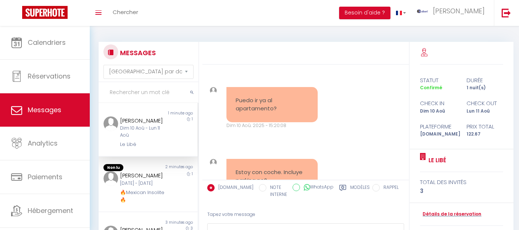
select select "message"
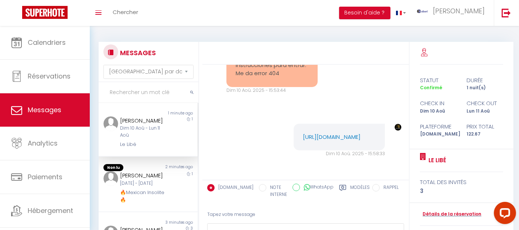
click at [133, 95] on input "text" at bounding box center [149, 92] width 100 height 21
paste input "Hugon"
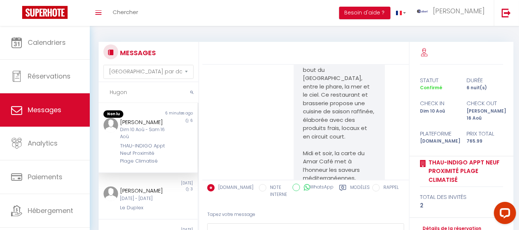
scroll to position [3305, 0]
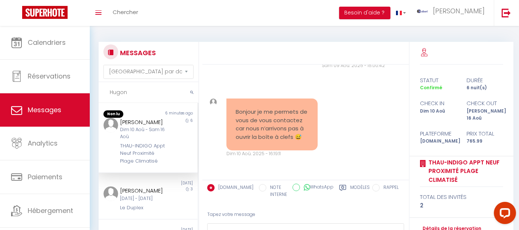
type input "Hugon"
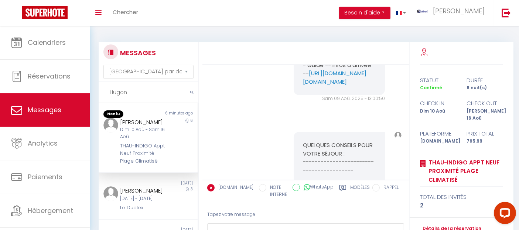
scroll to position [923, 0]
drag, startPoint x: 351, startPoint y: 121, endPoint x: 365, endPoint y: 121, distance: 14.4
click at [365, 84] on pre "Bonjour, pour Sète Boite a cle dans la boite aux lettre B203- Code 20 30 -- Gui…" at bounding box center [339, 59] width 73 height 50
copy pre "20 30"
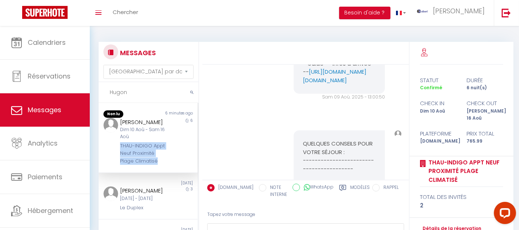
drag, startPoint x: 167, startPoint y: 170, endPoint x: 117, endPoint y: 143, distance: 56.7
click at [117, 143] on div "Non lu 6 minutes ago Elodie Hugon Dim 10 Aoû - Sam 16 Aoû THAU-INDIGO Appt Neuf…" at bounding box center [148, 138] width 99 height 70
copy div "THAU-INDIGO Appt Neuf Proximité Plage Climatisé"
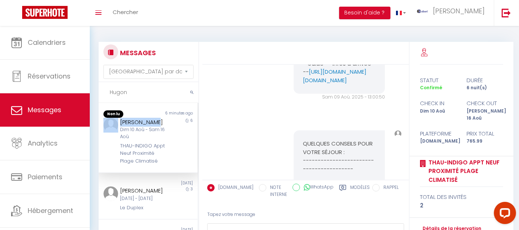
drag, startPoint x: 147, startPoint y: 119, endPoint x: 113, endPoint y: 118, distance: 34.0
click at [113, 118] on div "Elodie Hugon Dim 10 Aoû - Sam 16 Aoû THAU-INDIGO Appt Neuf Proximité Plage Clim…" at bounding box center [148, 141] width 99 height 47
copy div "Elodie Hugon"
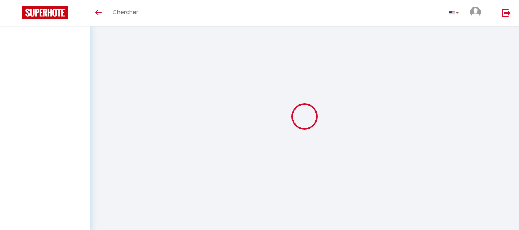
select select "not_cancelled"
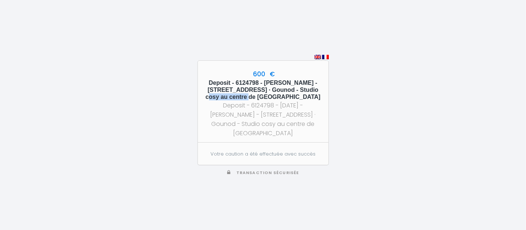
drag, startPoint x: 314, startPoint y: 85, endPoint x: 245, endPoint y: 94, distance: 69.0
click at [245, 94] on h5 "Deposit - 6124798 - Maria Elena Bima - 34 Rue Gounod · Gounod - Studio cosy au …" at bounding box center [262, 89] width 117 height 21
copy h5 "34 Rue Gounod"
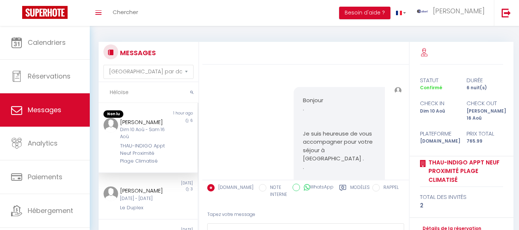
select select "message"
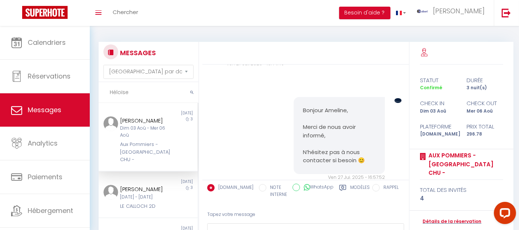
scroll to position [5166, 0]
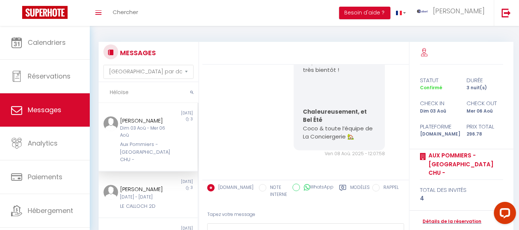
drag, startPoint x: 128, startPoint y: 91, endPoint x: 103, endPoint y: 91, distance: 24.0
click at [103, 91] on input "Héloïse" at bounding box center [149, 92] width 100 height 21
paste input "[PERSON_NAME]"
type input "[PERSON_NAME]"
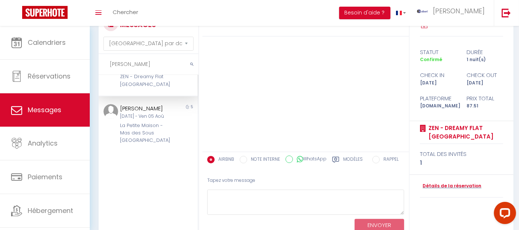
scroll to position [41, 0]
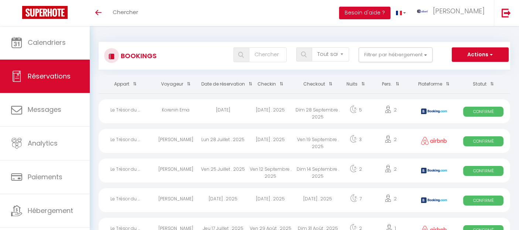
select select "not_cancelled"
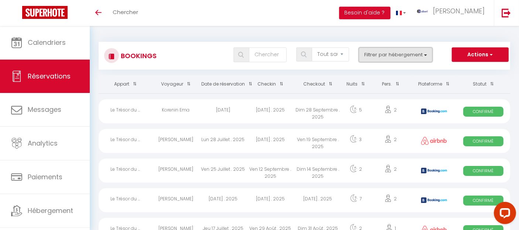
click at [378, 52] on button "Filtrer par hébergement" at bounding box center [396, 54] width 74 height 15
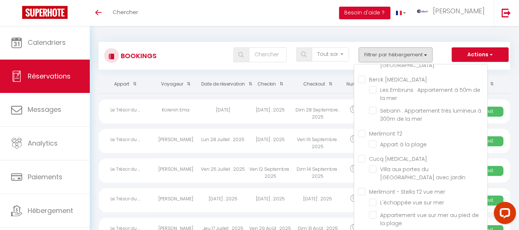
scroll to position [18159, 0]
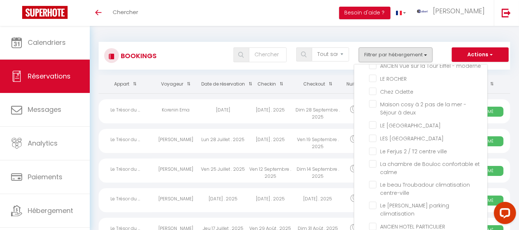
checkbox input "false"
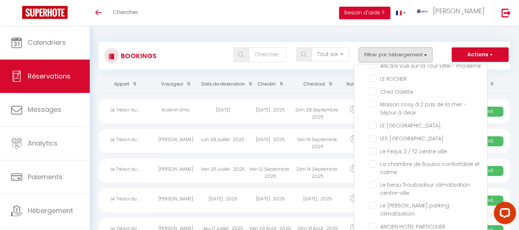
checkbox input "false"
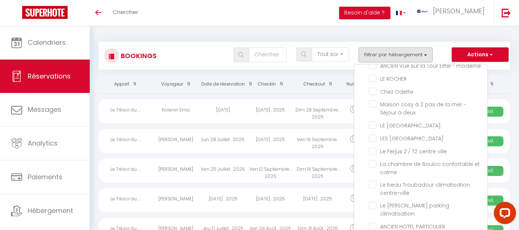
checkbox input "false"
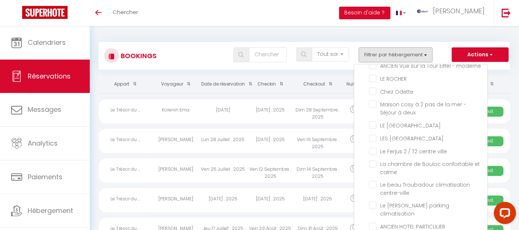
checkbox input "false"
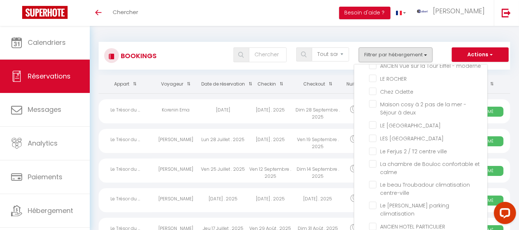
checkbox input "false"
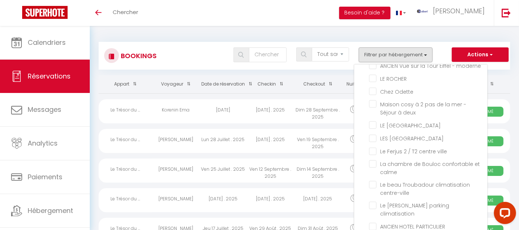
checkbox input "false"
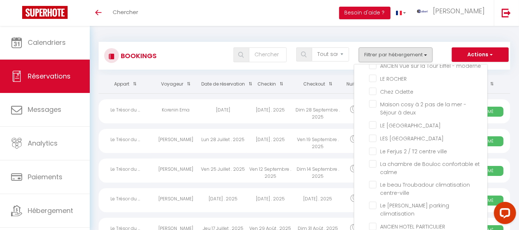
checkbox input "false"
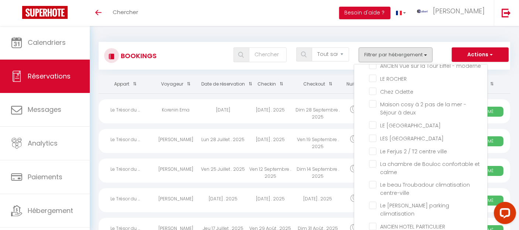
checkbox input "false"
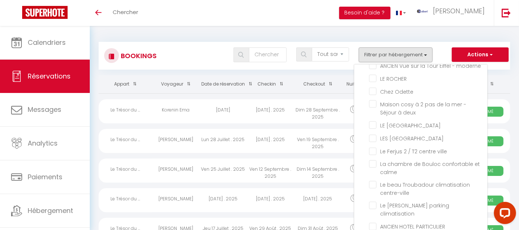
checkbox input "false"
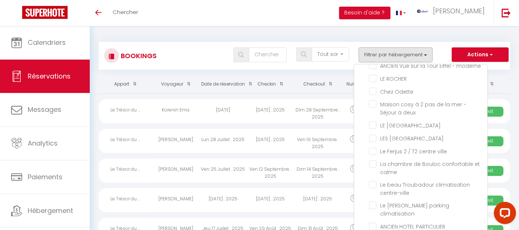
checkbox input "false"
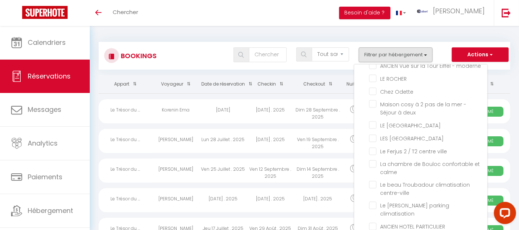
checkbox input "false"
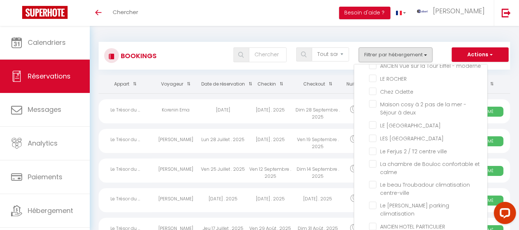
checkbox input "false"
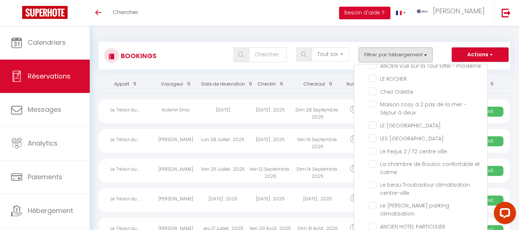
checkbox input "false"
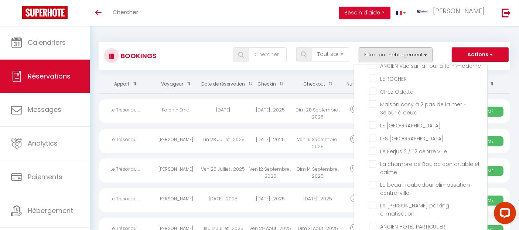
checkbox input "false"
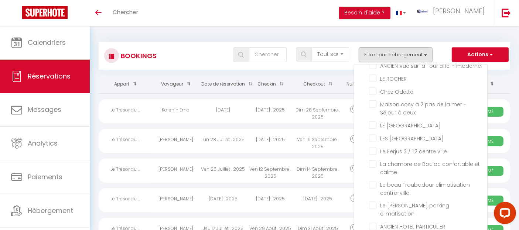
checkbox input "false"
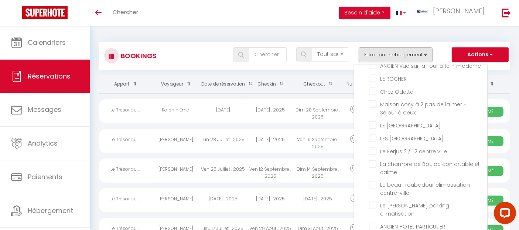
checkbox input "false"
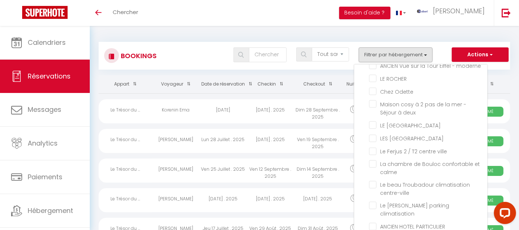
checkbox input "false"
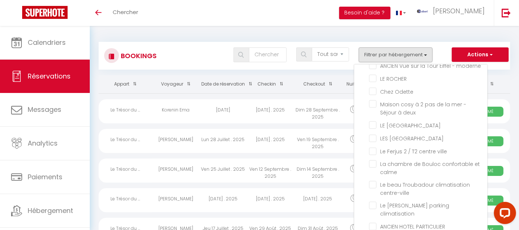
checkbox input "false"
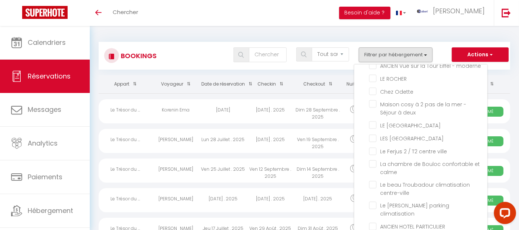
checkbox input "false"
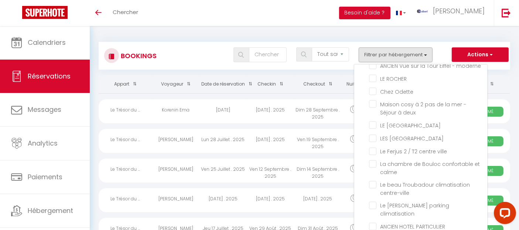
checkbox input "false"
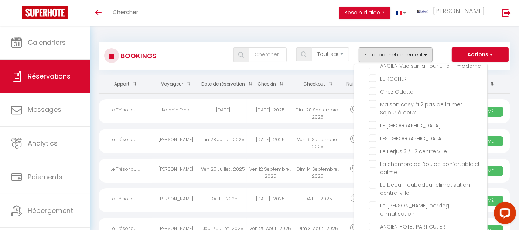
checkbox input "false"
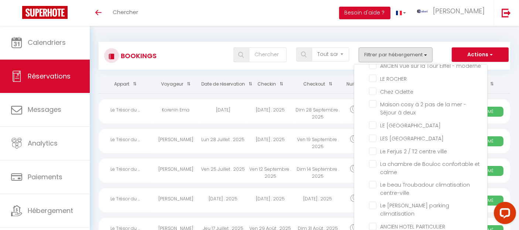
checkbox input "false"
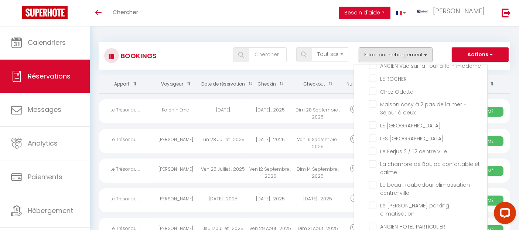
checkbox input "false"
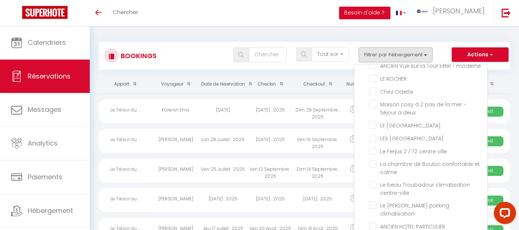
checkbox input "false"
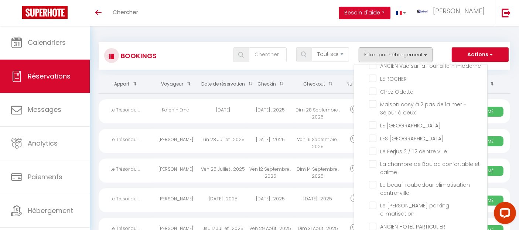
checkbox input "false"
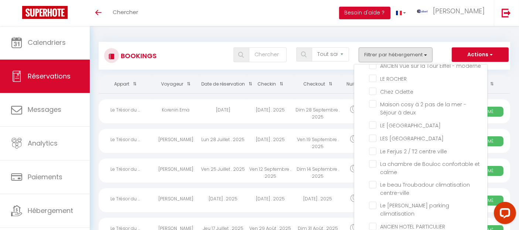
checkbox input "false"
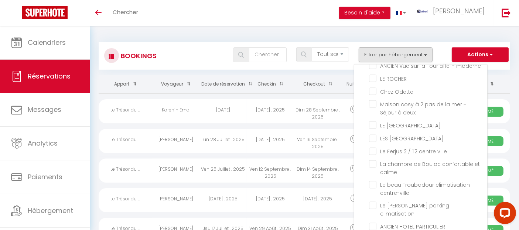
checkbox input "false"
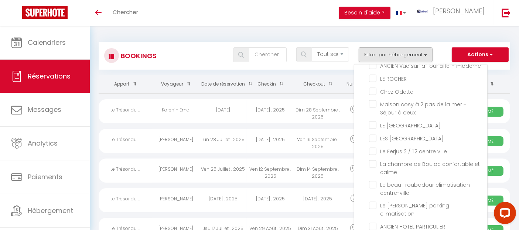
checkbox input "false"
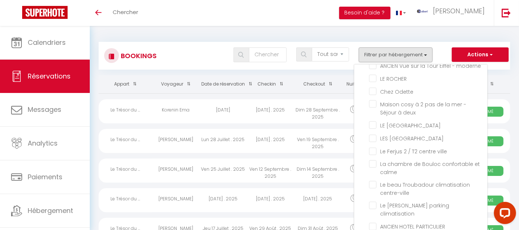
checkbox input "false"
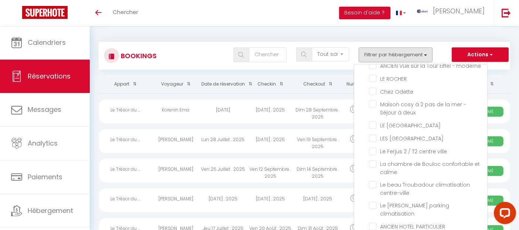
checkbox input "false"
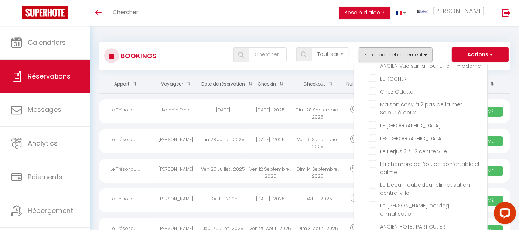
checkbox input "false"
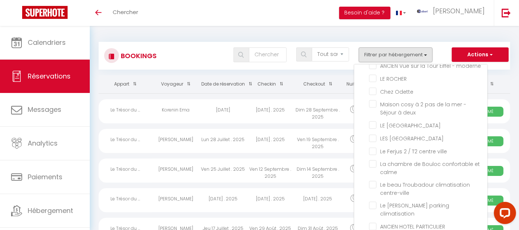
checkbox input "false"
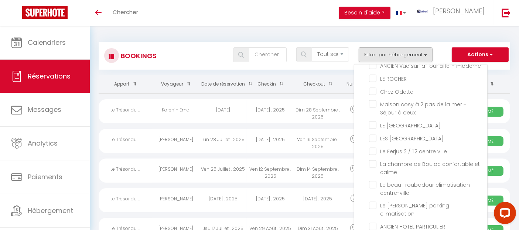
checkbox input "false"
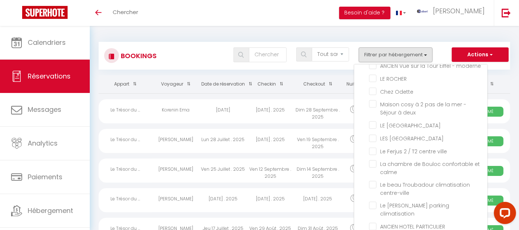
checkbox input "false"
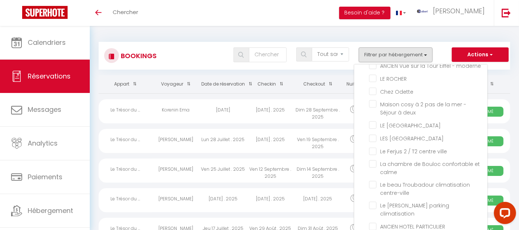
checkbox input "false"
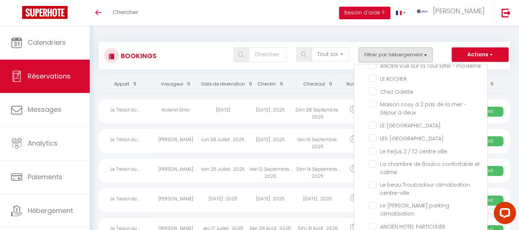
checkbox input "false"
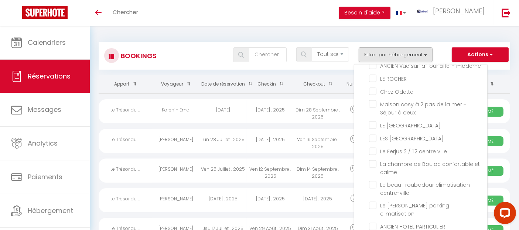
checkbox input "false"
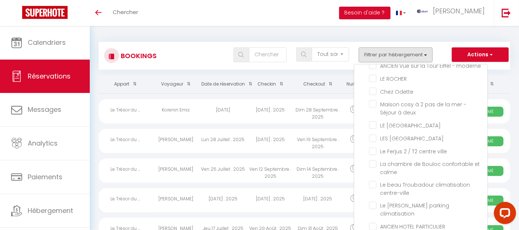
checkbox input "false"
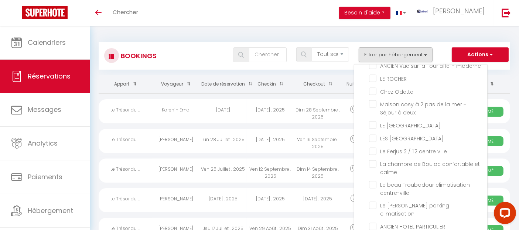
checkbox input "false"
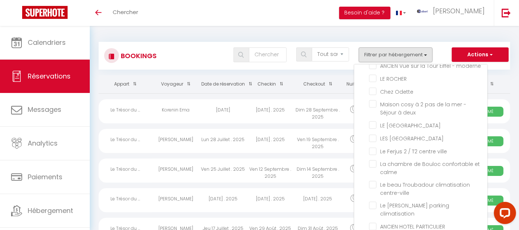
checkbox input "false"
click at [322, 56] on select "Tous les statuts Annulé Confirmé Non Confirmé Tout sauf annulé No Show Request" at bounding box center [330, 54] width 37 height 14
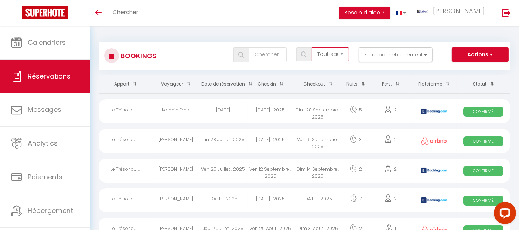
click at [313, 47] on select "Tous les statuts Annulé Confirmé Non Confirmé Tout sauf annulé No Show Request" at bounding box center [330, 54] width 37 height 14
click at [257, 58] on input "text" at bounding box center [267, 54] width 37 height 15
paste input "Baumgartner"
click at [238, 50] on span at bounding box center [242, 54] width 16 height 15
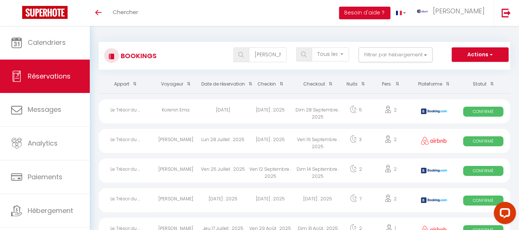
click at [238, 46] on div "Bookings Baumgartner Tous les statuts Annulé Confirmé Non Confirmé Tout sauf an…" at bounding box center [305, 56] width 412 height 28
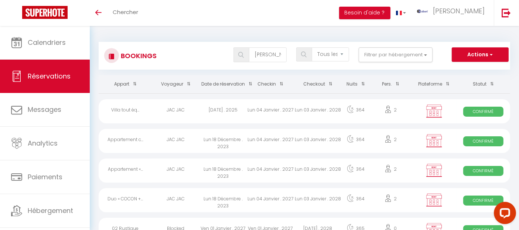
click at [242, 54] on img at bounding box center [241, 55] width 6 height 6
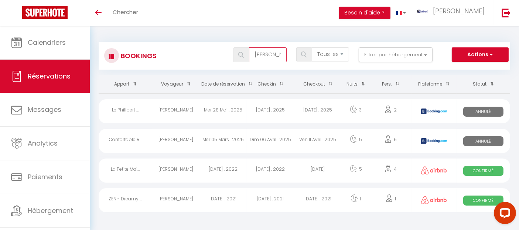
click at [269, 55] on input "Baumgartner" at bounding box center [267, 54] width 37 height 15
paste input "Héloïse"
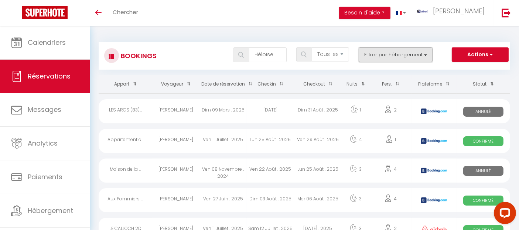
click at [387, 55] on button "Filtrer par hébergement" at bounding box center [396, 54] width 74 height 15
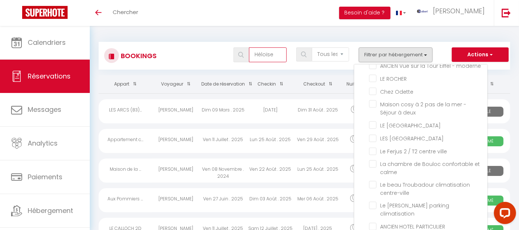
click at [269, 51] on input "Héloïse" at bounding box center [267, 54] width 37 height 15
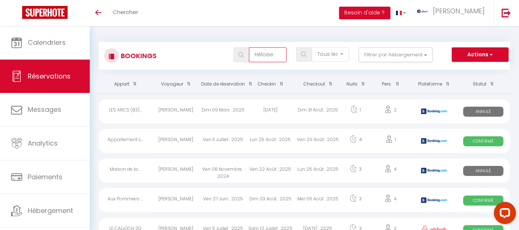
click at [269, 51] on input "Héloïse" at bounding box center [267, 54] width 37 height 15
drag, startPoint x: 373, startPoint y: 56, endPoint x: 364, endPoint y: 15, distance: 42.4
click at [372, 55] on button "Filtrer par hébergement" at bounding box center [396, 54] width 74 height 15
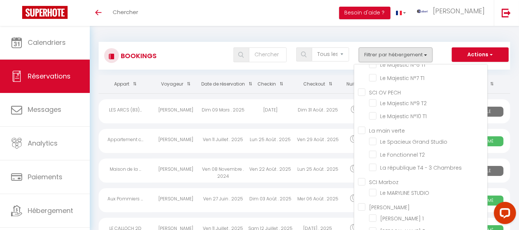
scroll to position [11212, 0]
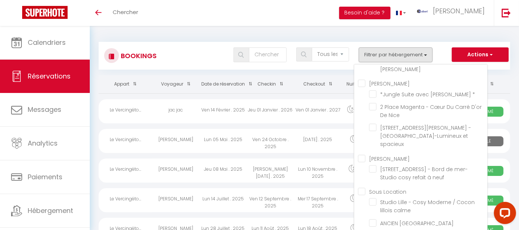
click at [216, 46] on div "Bookings Tous les statuts Annulé Confirmé Non Confirmé Tout sauf annulé No Show…" at bounding box center [305, 56] width 412 height 28
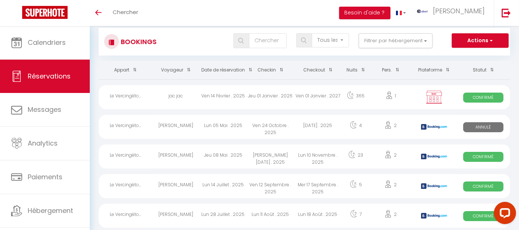
scroll to position [0, 0]
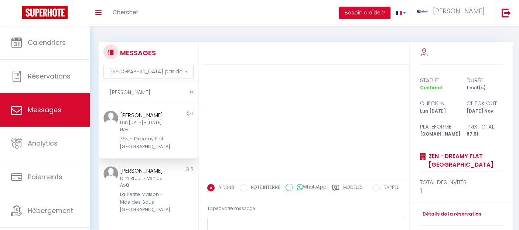
select select "message"
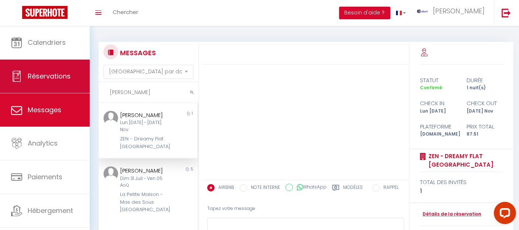
drag, startPoint x: 151, startPoint y: 92, endPoint x: 64, endPoint y: 82, distance: 87.4
click at [64, 82] on div "Questions et aide sur la MIGRATION - Salle Zoom ouverte de 13 à 14h puis de 17h…" at bounding box center [259, 156] width 519 height 261
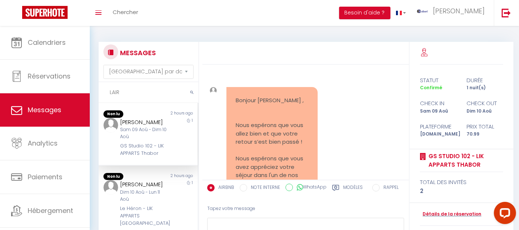
scroll to position [792, 0]
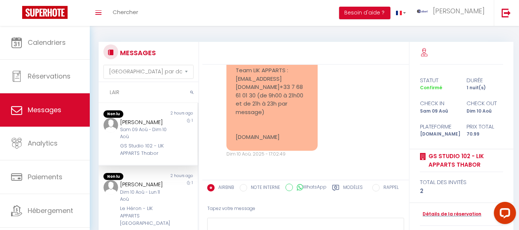
type input "LAIR"
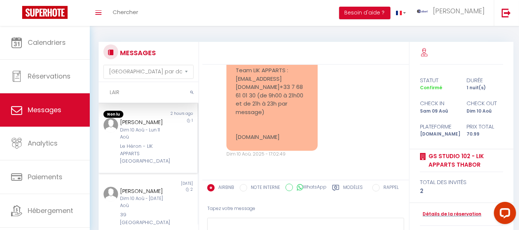
scroll to position [123, 0]
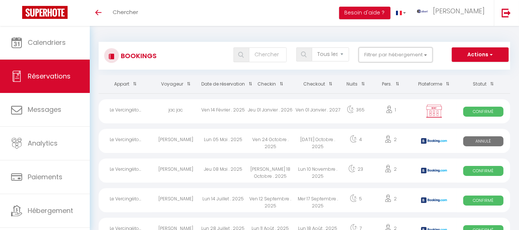
click at [383, 51] on button "Filtrer par hébergement" at bounding box center [396, 54] width 74 height 15
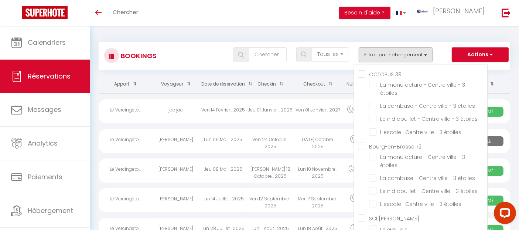
checkbox input "false"
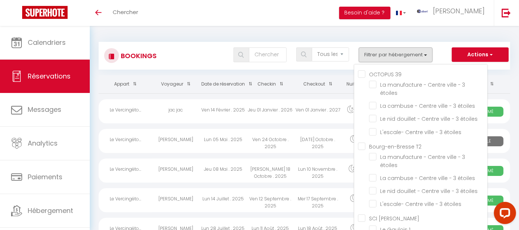
checkbox input "false"
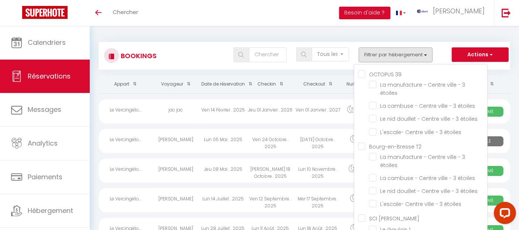
checkbox input "false"
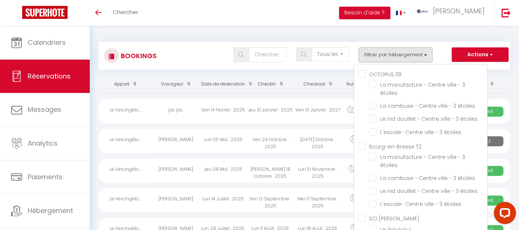
checkbox input "false"
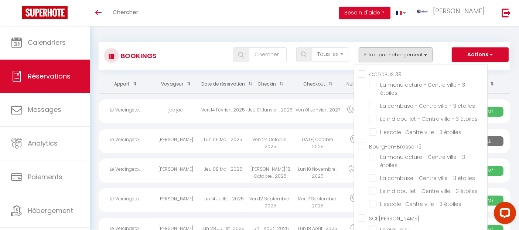
checkbox input "false"
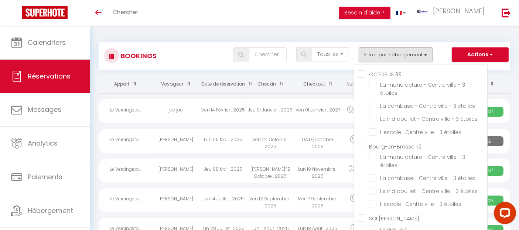
checkbox input "false"
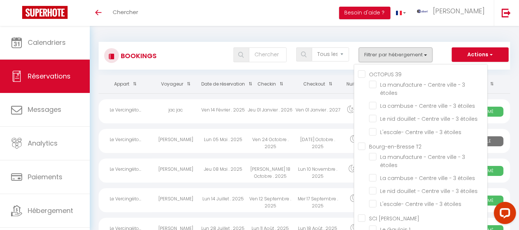
checkbox input "false"
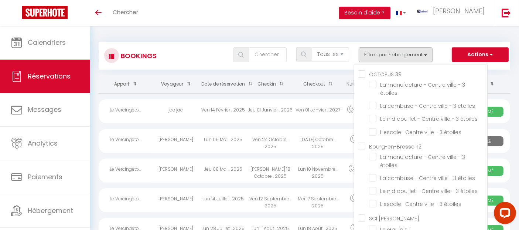
checkbox input "false"
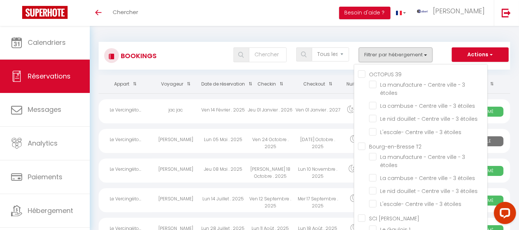
checkbox input "false"
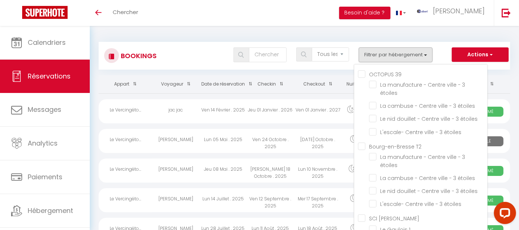
checkbox input "false"
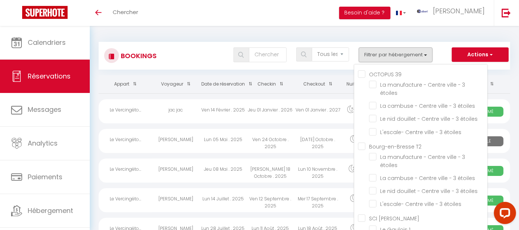
checkbox input "false"
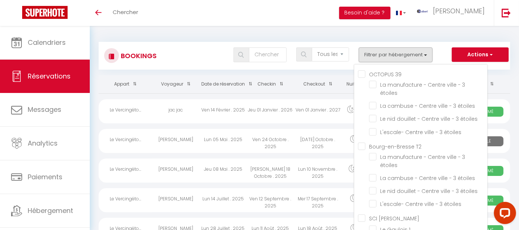
checkbox input "false"
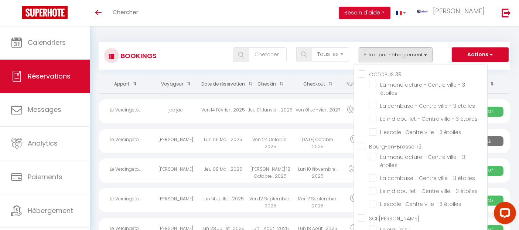
checkbox input "false"
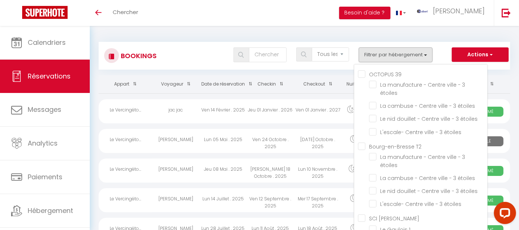
checkbox input "false"
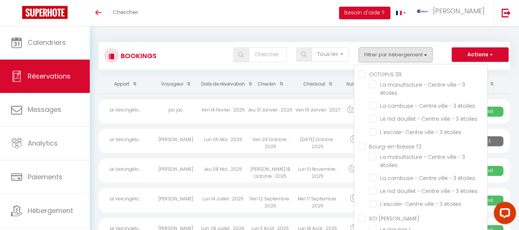
checkbox input "false"
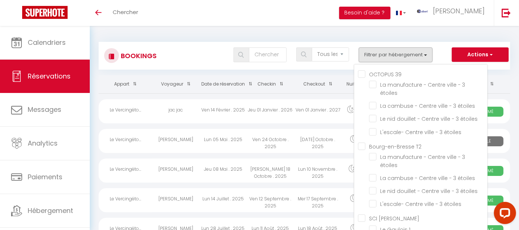
checkbox input "false"
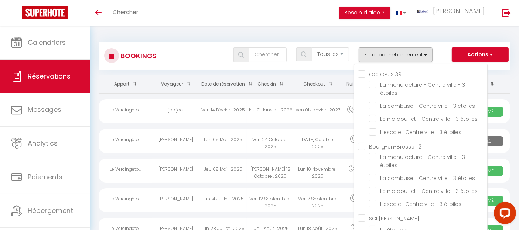
checkbox input "false"
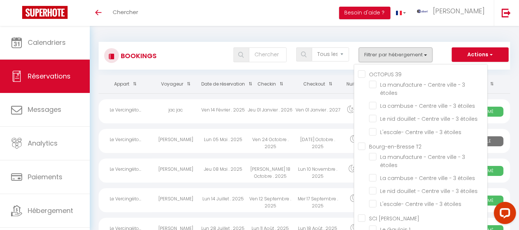
checkbox input "false"
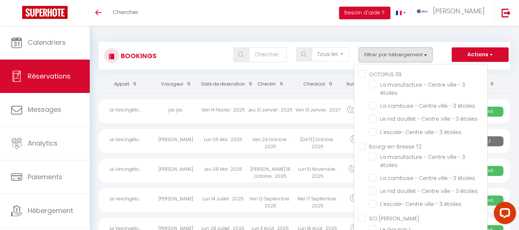
checkbox input "false"
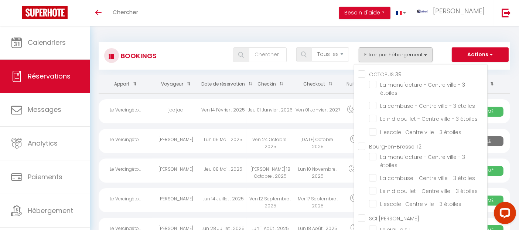
checkbox input "false"
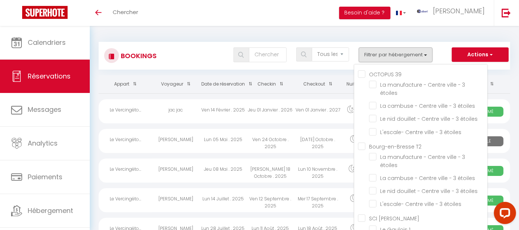
checkbox input "false"
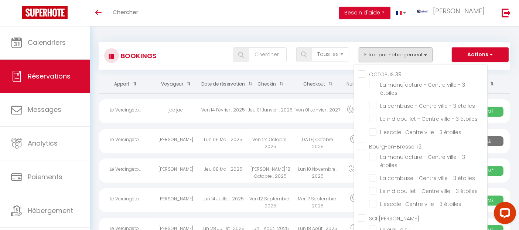
checkbox input "false"
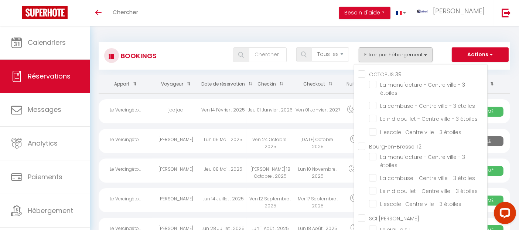
checkbox input "false"
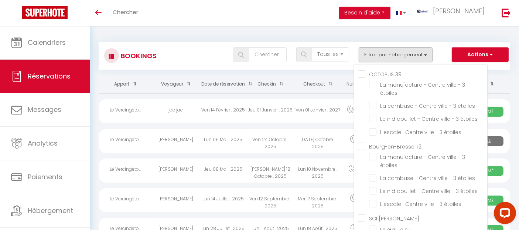
checkbox input "false"
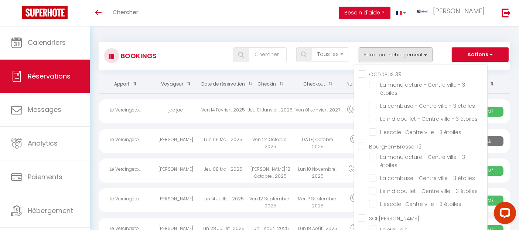
checkbox input "false"
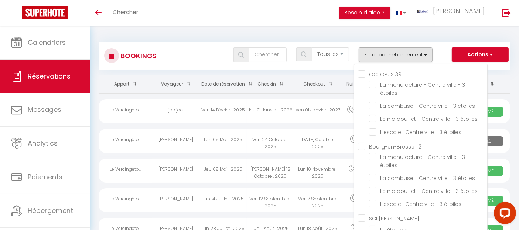
checkbox input "false"
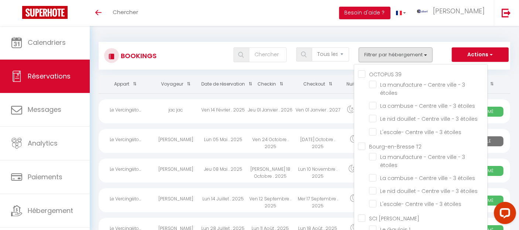
checkbox input "false"
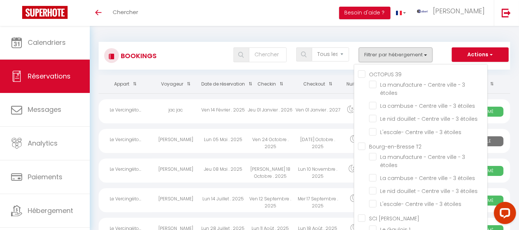
checkbox input "false"
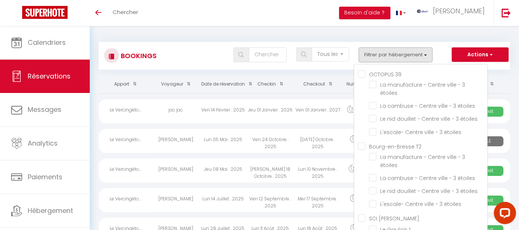
checkbox input "false"
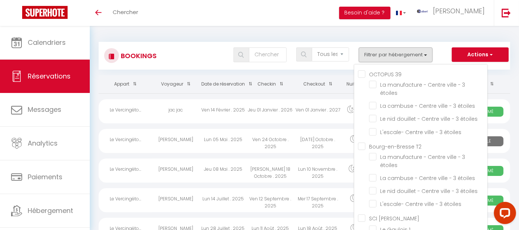
checkbox input "false"
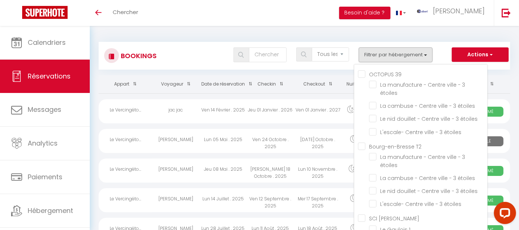
checkbox input "false"
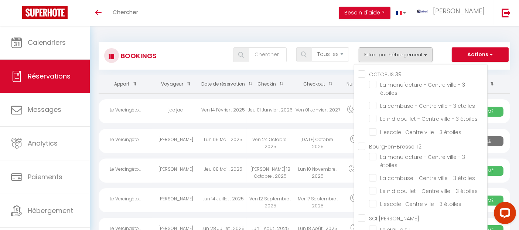
checkbox input "false"
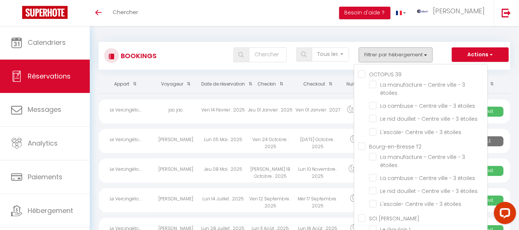
checkbox input "false"
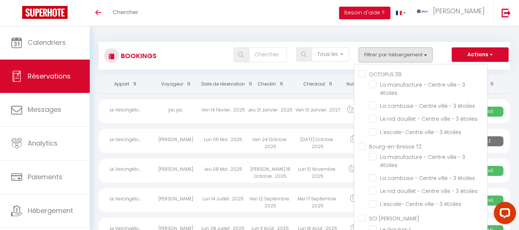
checkbox input "false"
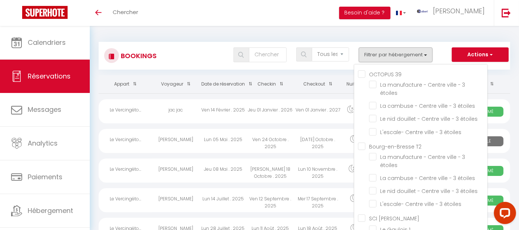
checkbox input "false"
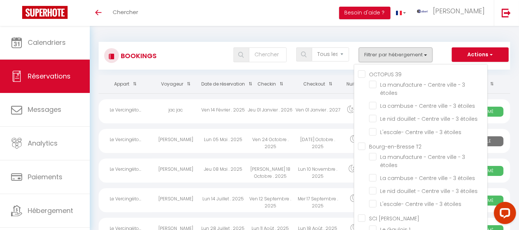
checkbox input "false"
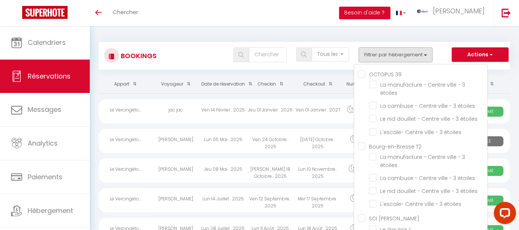
checkbox input "false"
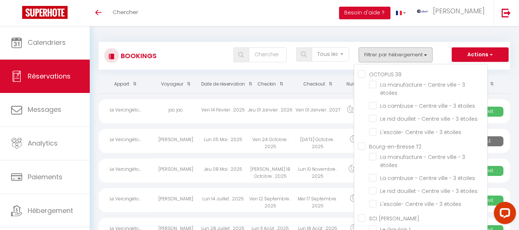
checkbox input "false"
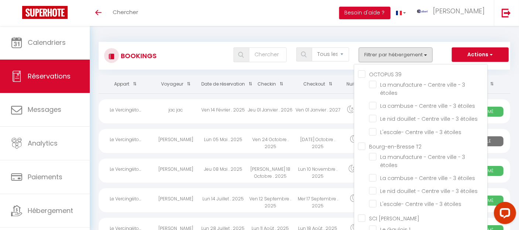
checkbox input "false"
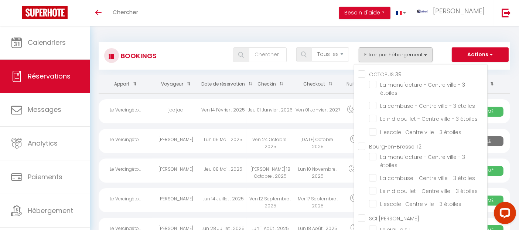
checkbox input "false"
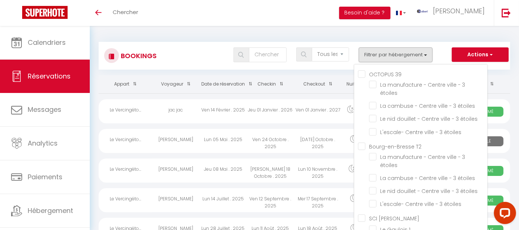
checkbox input "false"
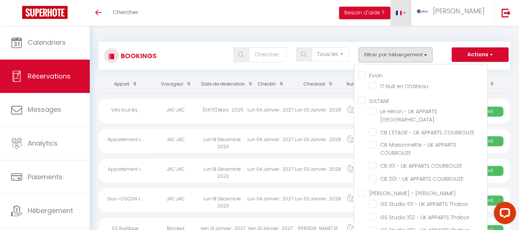
scroll to position [4, 0]
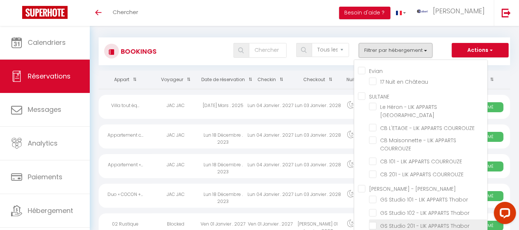
click at [372, 225] on input "GS Studio 201 - LIK APPARTS Thabor" at bounding box center [428, 224] width 118 height 7
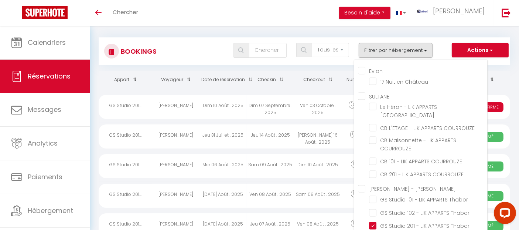
click at [237, 18] on div "Toggle menubar Chercher BUTTON Besoin d'aide ? albert Paramètres" at bounding box center [284, 13] width 460 height 26
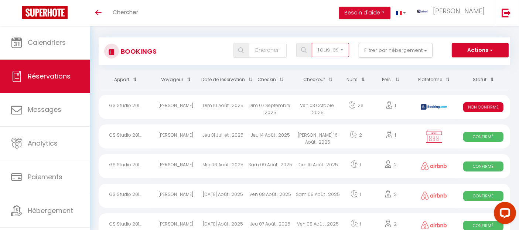
click at [330, 47] on select "Tous les statuts Annulé Confirmé Non Confirmé Tout sauf annulé No Show Request" at bounding box center [330, 50] width 37 height 14
click at [313, 43] on select "Tous les statuts Annulé Confirmé Non Confirmé Tout sauf annulé No Show Request" at bounding box center [330, 50] width 37 height 14
click at [130, 102] on div "GS Studio 201..." at bounding box center [126, 107] width 54 height 24
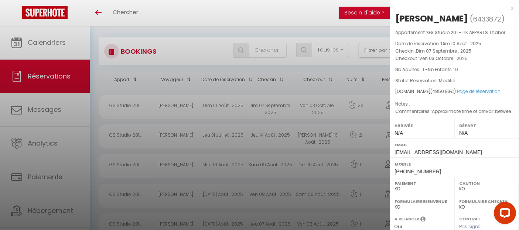
click at [417, 16] on div "[PERSON_NAME]" at bounding box center [431, 19] width 73 height 12
click at [454, 25] on h2 "[PERSON_NAME] ( 6433872 )" at bounding box center [454, 19] width 118 height 13
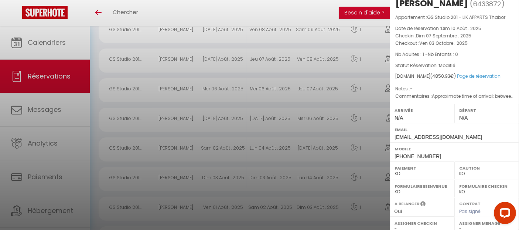
scroll to position [13, 0]
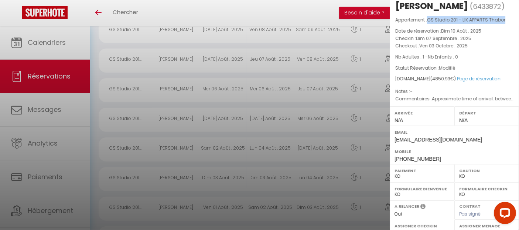
drag, startPoint x: 428, startPoint y: 29, endPoint x: 508, endPoint y: 33, distance: 80.0
click at [508, 33] on div "Appartement : GS Studio 201 - LIK APPARTS Thabor Date de réservation : Dim 10 A…" at bounding box center [454, 59] width 129 height 86
copy span "GS Studio 201 - LIK APPARTS Thabor"
click at [441, 49] on span "Ven 03 Octobre . 2025" at bounding box center [443, 46] width 48 height 6
click at [431, 7] on div "[PERSON_NAME]" at bounding box center [431, 6] width 73 height 12
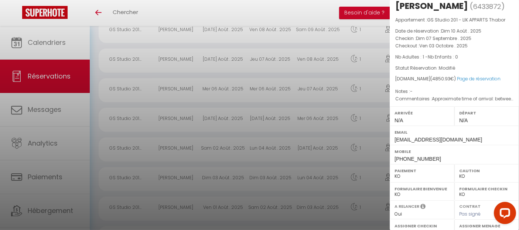
click at [431, 7] on div "[PERSON_NAME]" at bounding box center [431, 6] width 73 height 12
click at [439, 10] on div "[PERSON_NAME]" at bounding box center [431, 6] width 73 height 12
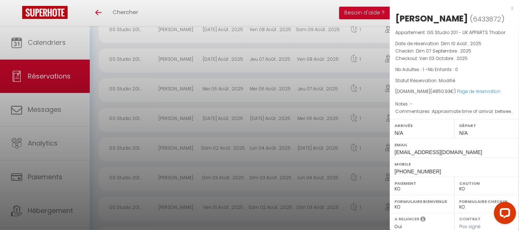
drag, startPoint x: 480, startPoint y: 7, endPoint x: 398, endPoint y: 19, distance: 83.3
click at [398, 19] on h2 "[PERSON_NAME] ( 6433872 )" at bounding box center [454, 19] width 118 height 13
copy div "[PERSON_NAME]"
